Goal: Task Accomplishment & Management: Manage account settings

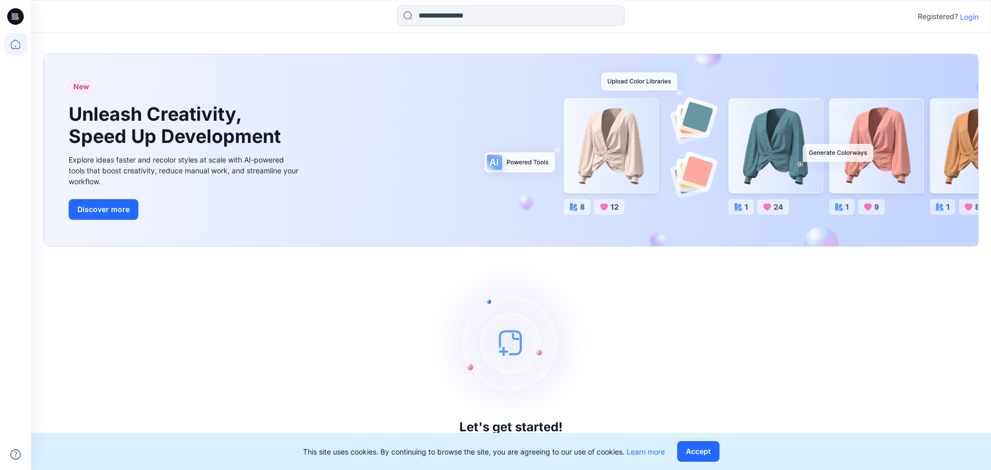
click at [15, 17] on icon at bounding box center [17, 17] width 4 height 1
click at [969, 17] on p "Login" at bounding box center [969, 16] width 19 height 11
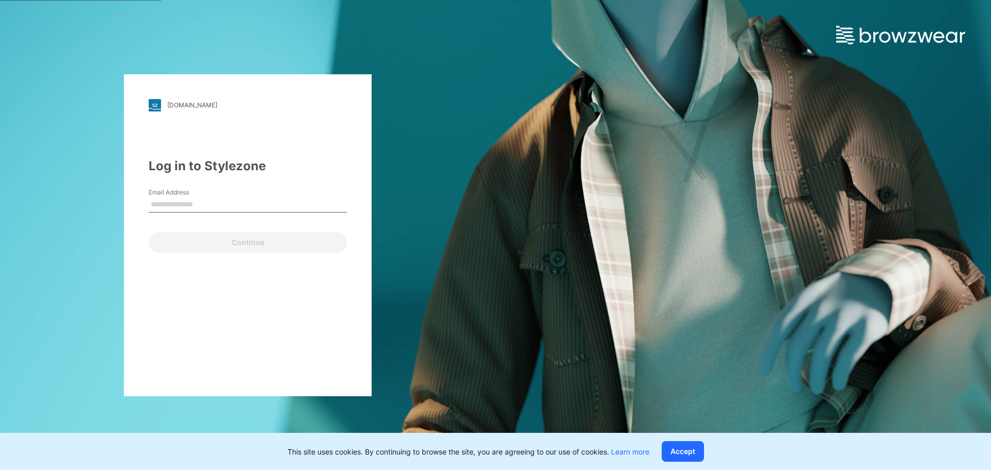
type input "**********"
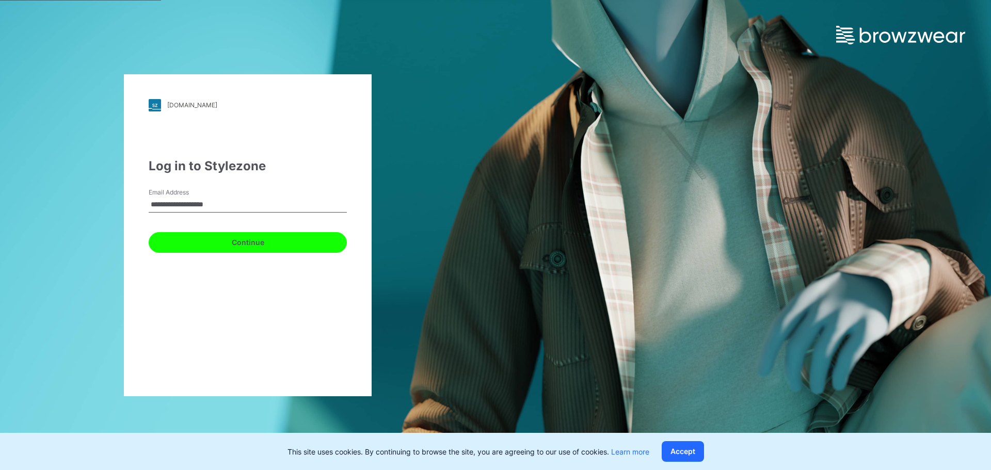
click at [264, 245] on button "Continue" at bounding box center [248, 242] width 198 height 21
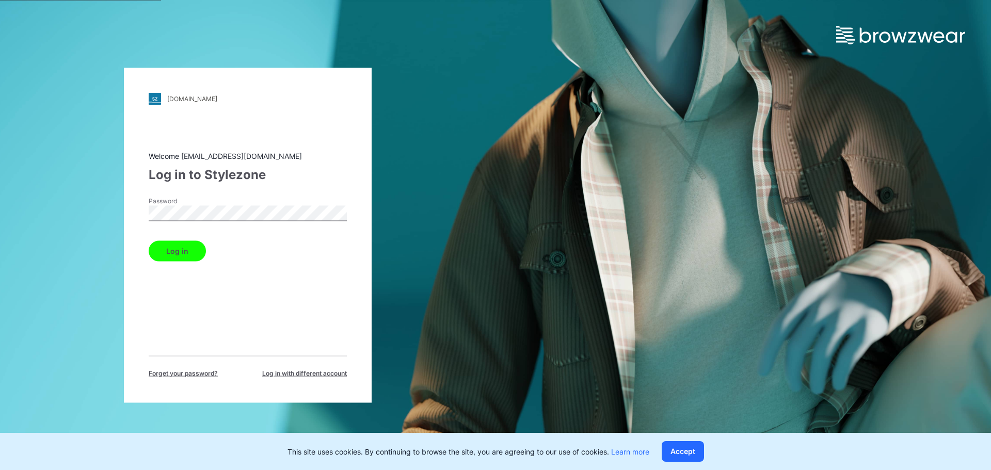
click at [191, 250] on button "Log in" at bounding box center [177, 250] width 57 height 21
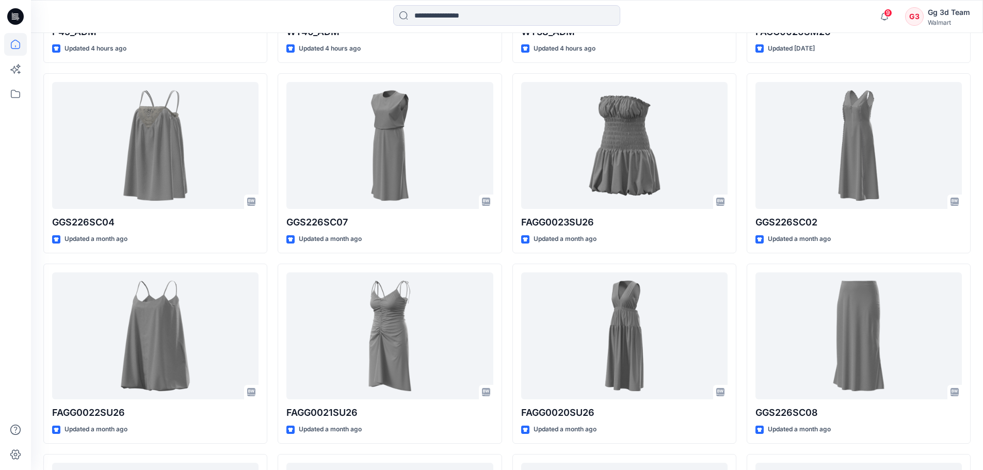
scroll to position [704, 0]
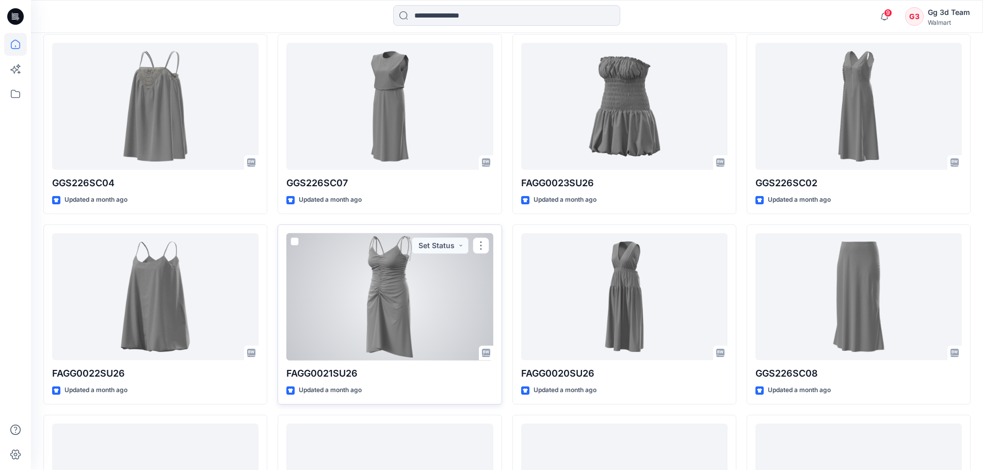
click at [394, 282] on div at bounding box center [389, 296] width 206 height 127
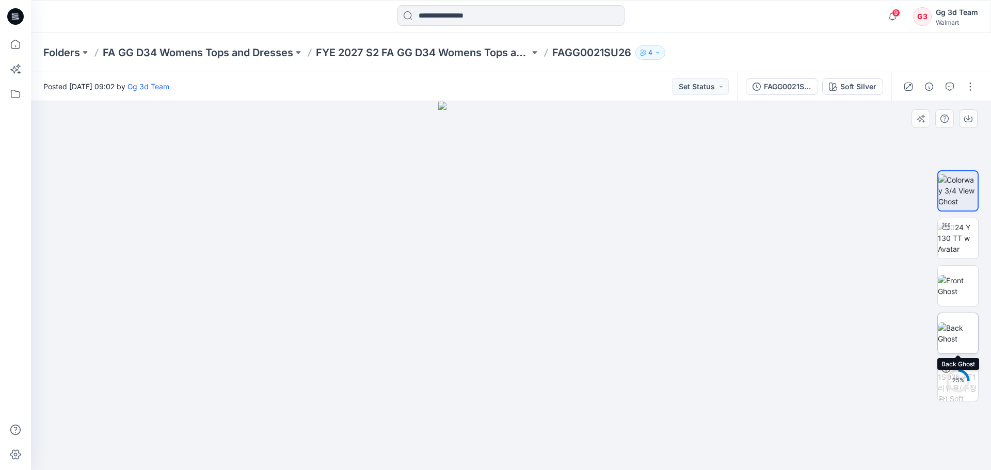
click at [952, 325] on img at bounding box center [957, 333] width 40 height 22
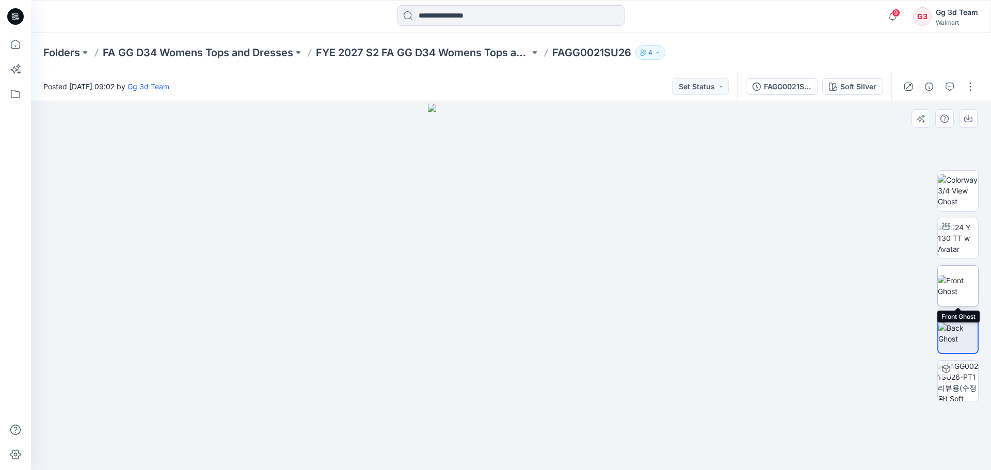
click at [963, 287] on img at bounding box center [957, 286] width 40 height 22
click at [961, 334] on img at bounding box center [957, 333] width 40 height 22
